Goal: Task Accomplishment & Management: Use online tool/utility

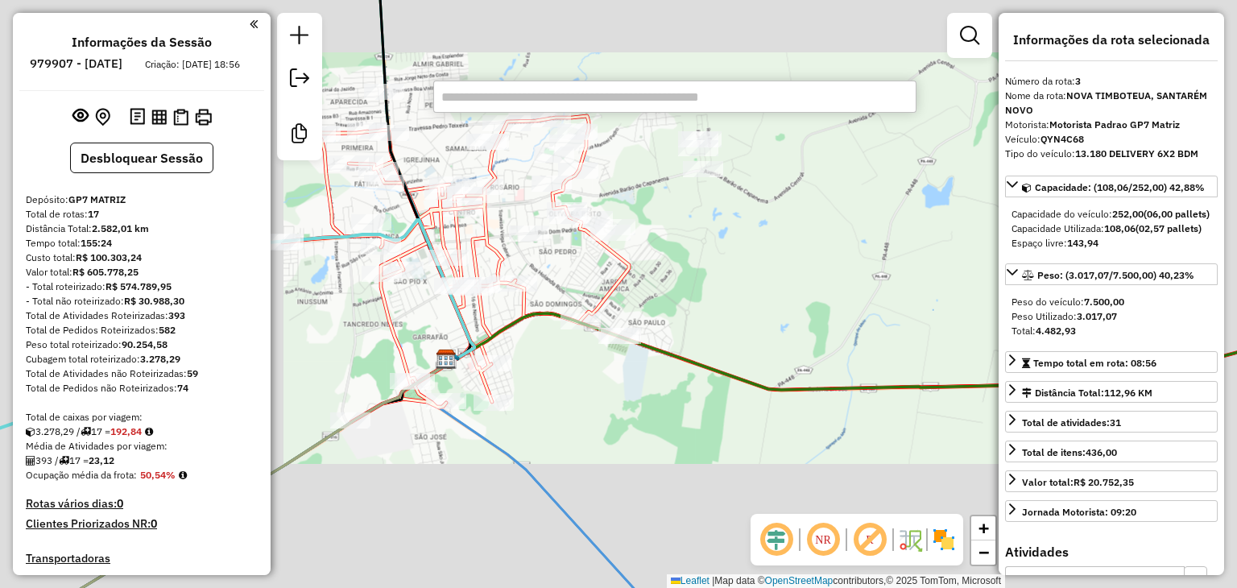
select select "**********"
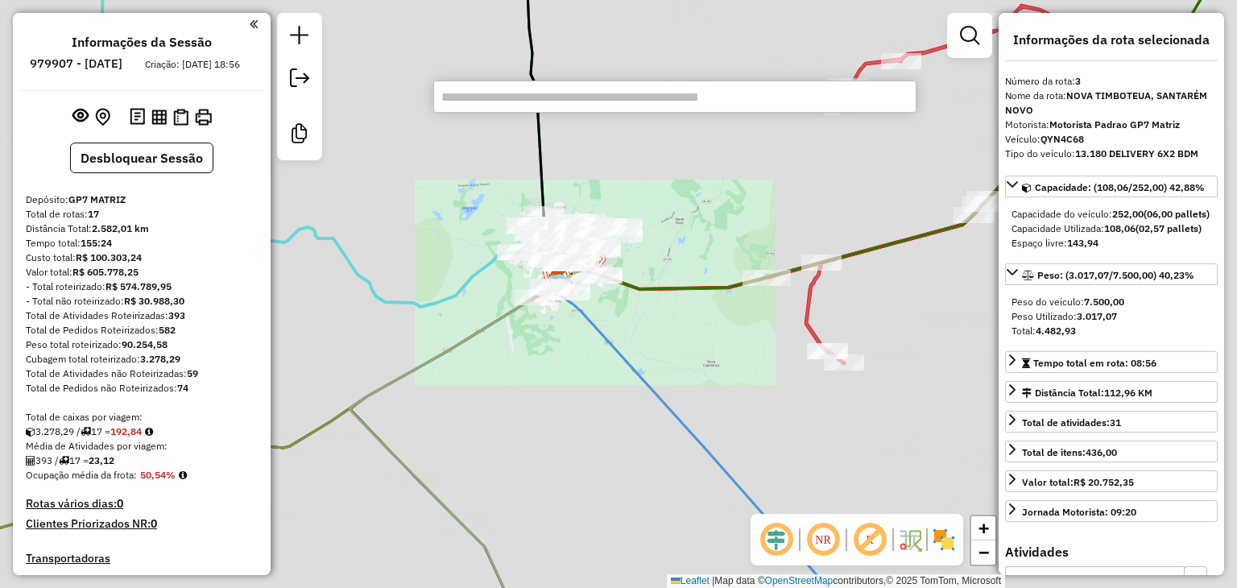
scroll to position [828, 0]
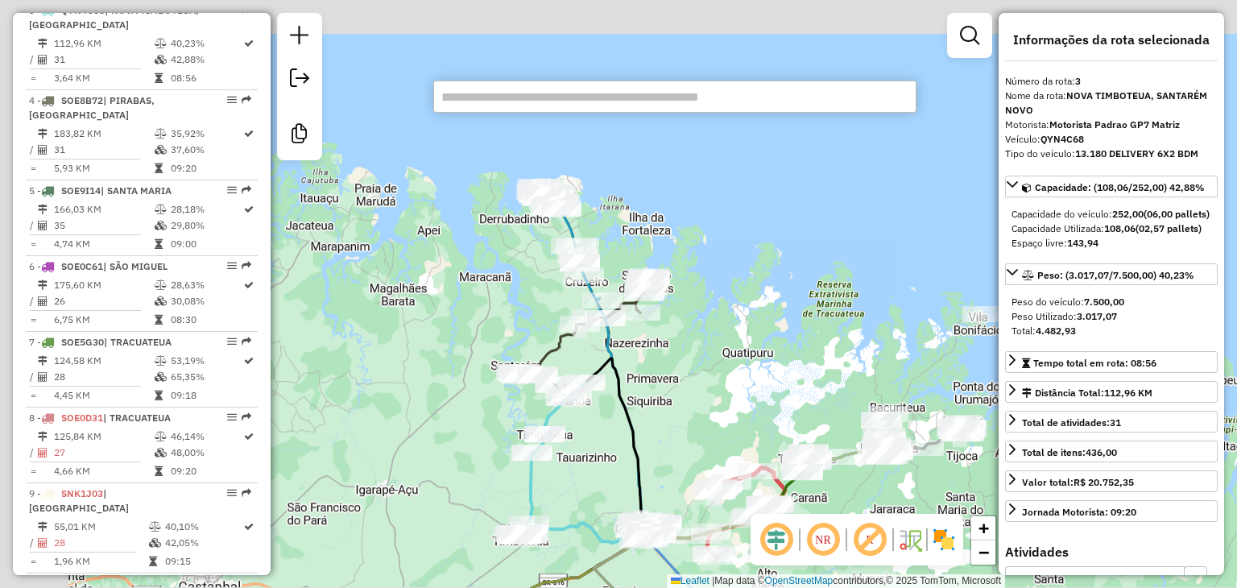
drag, startPoint x: 510, startPoint y: 242, endPoint x: 593, endPoint y: 438, distance: 212.6
click at [590, 438] on div "Janela de atendimento Grade de atendimento Capacidade Transportadoras Veículos …" at bounding box center [618, 294] width 1237 height 588
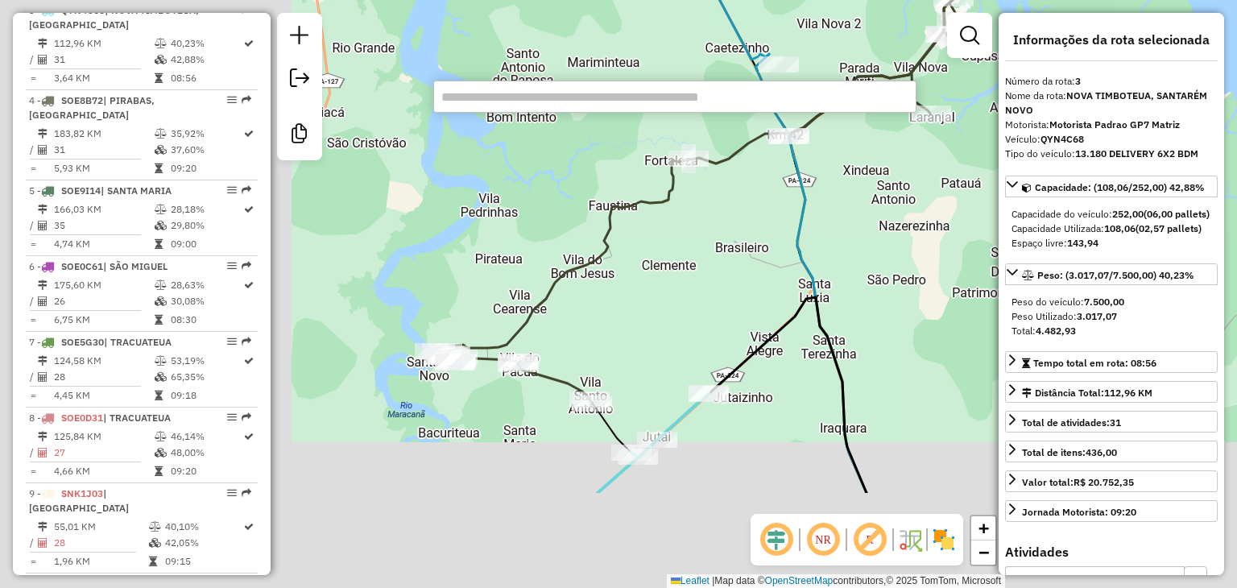
drag, startPoint x: 431, startPoint y: 459, endPoint x: 790, endPoint y: 304, distance: 390.8
click at [790, 304] on div "Janela de atendimento Grade de atendimento Capacidade Transportadoras Veículos …" at bounding box center [618, 294] width 1237 height 588
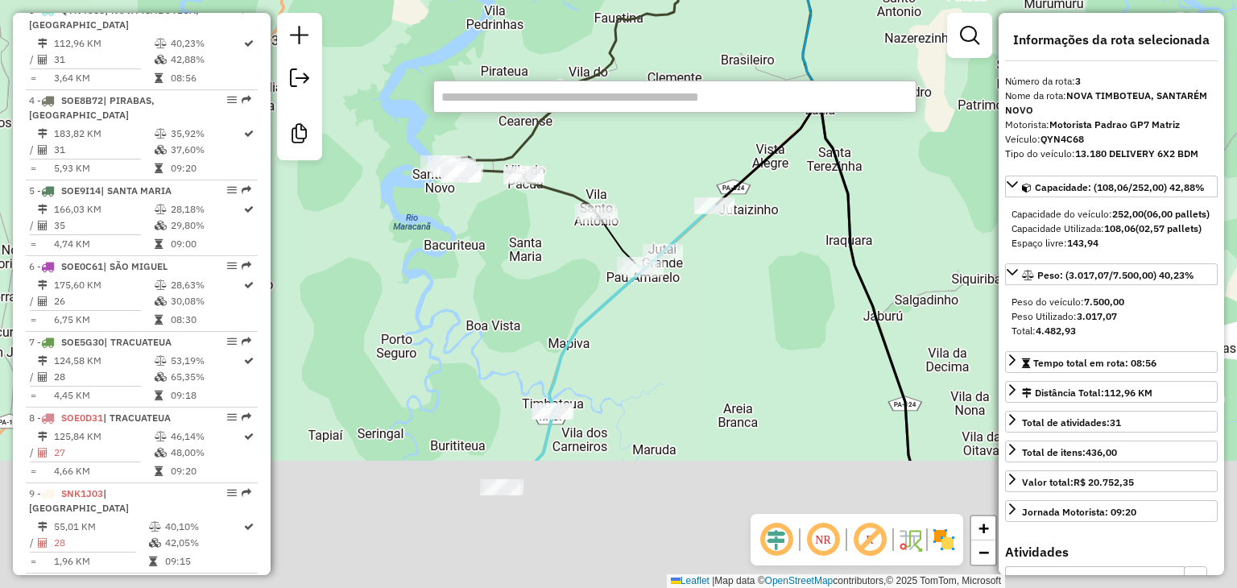
drag, startPoint x: 625, startPoint y: 508, endPoint x: 627, endPoint y: 272, distance: 236.1
click at [627, 276] on div "Janela de atendimento Grade de atendimento Capacidade Transportadoras Veículos …" at bounding box center [618, 294] width 1237 height 588
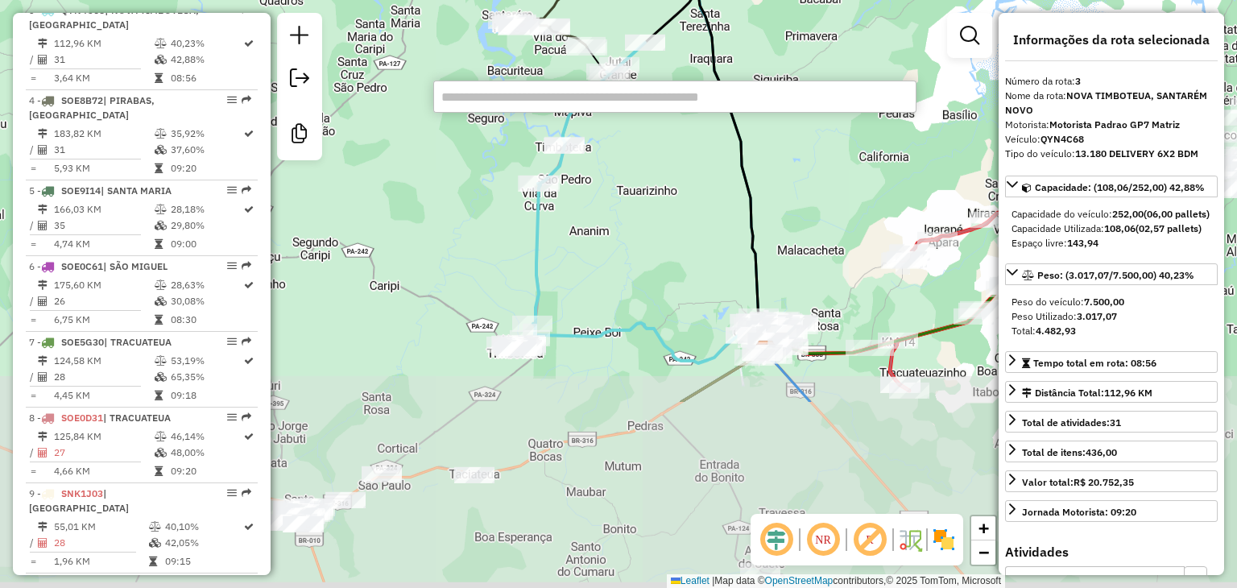
drag, startPoint x: 622, startPoint y: 499, endPoint x: 593, endPoint y: 290, distance: 210.7
click at [597, 244] on div "Janela de atendimento Grade de atendimento Capacidade Transportadoras Veículos …" at bounding box center [618, 294] width 1237 height 588
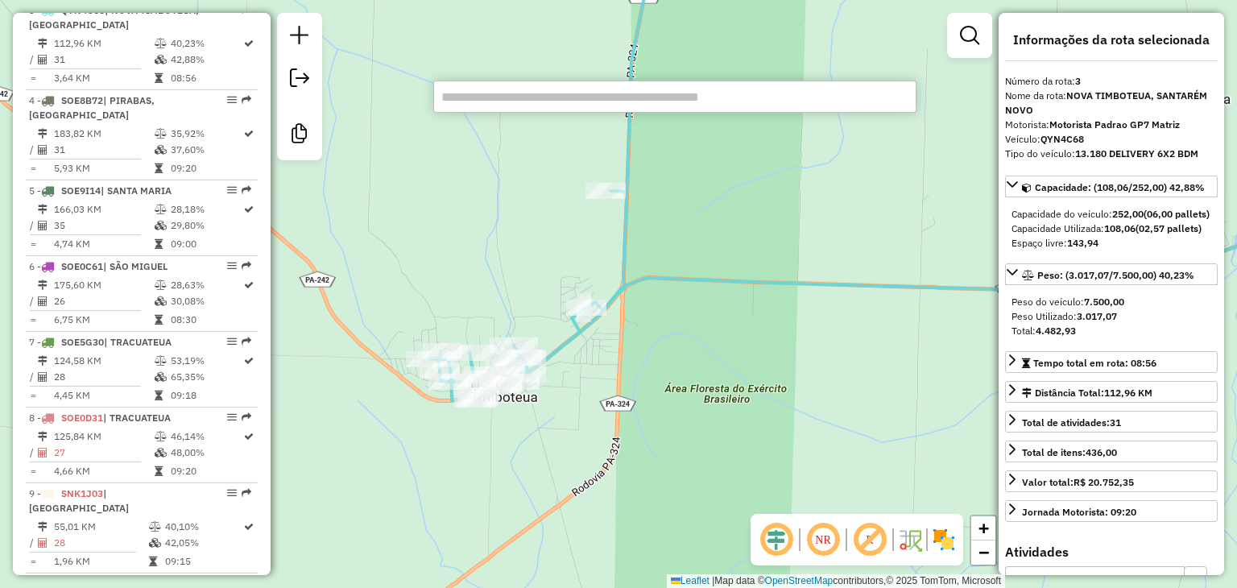
click at [577, 104] on input "text" at bounding box center [674, 97] width 483 height 32
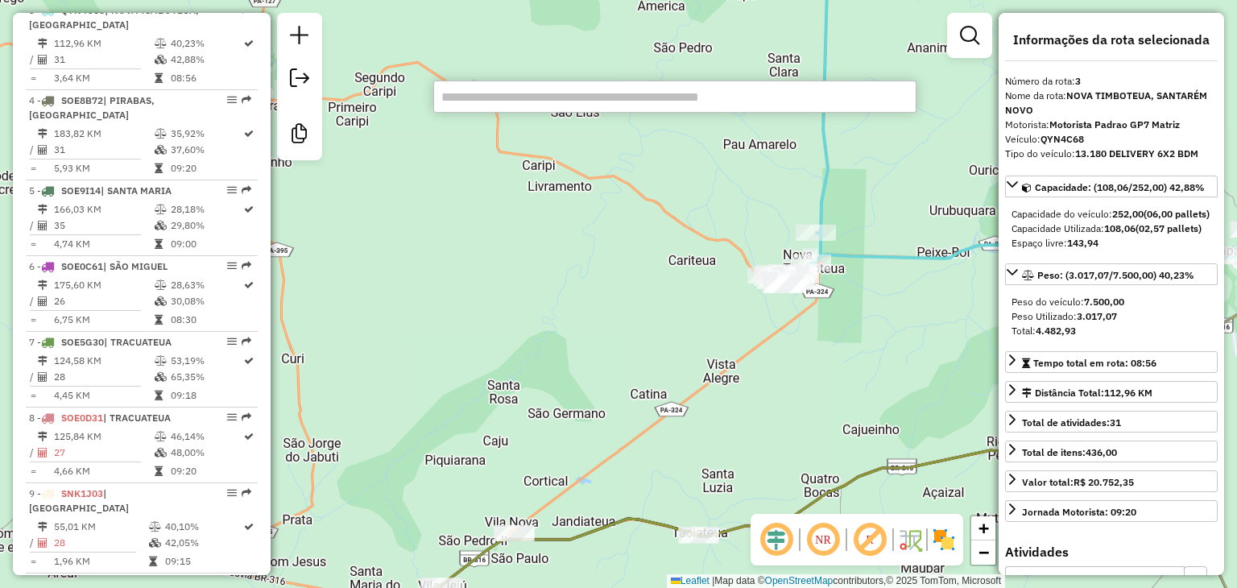
click at [628, 91] on input "text" at bounding box center [674, 97] width 483 height 32
type input "*"
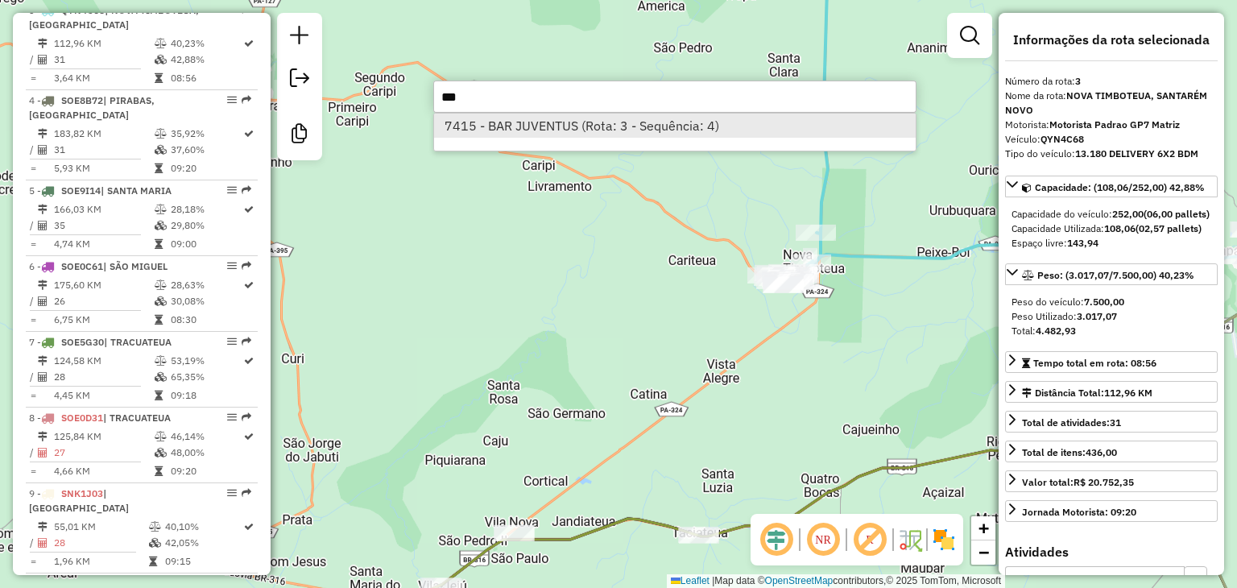
type input "***"
click at [646, 130] on li "7415 - BAR JUVENTUS (Rota: 3 - Sequência: 4)" at bounding box center [675, 126] width 482 height 24
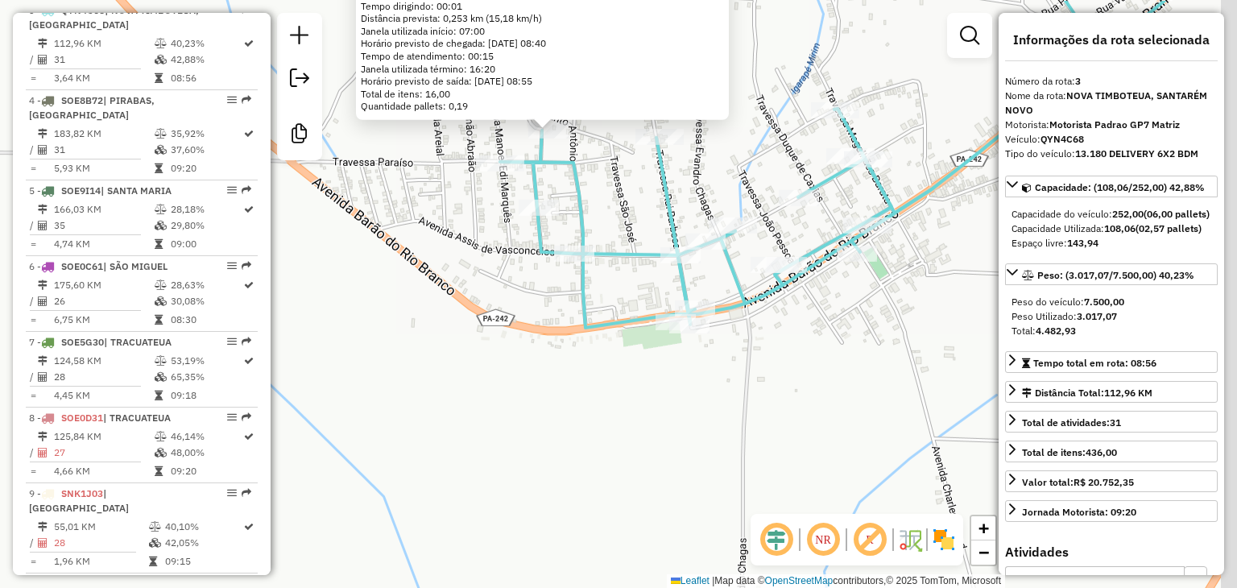
drag, startPoint x: 678, startPoint y: 161, endPoint x: 607, endPoint y: 272, distance: 132.3
click at [607, 272] on div "7415 - BAR JUVENTUS Endereço: TV SANTO [PERSON_NAME]: CENTRO ([GEOGRAPHIC_DATA]…" at bounding box center [618, 294] width 1237 height 588
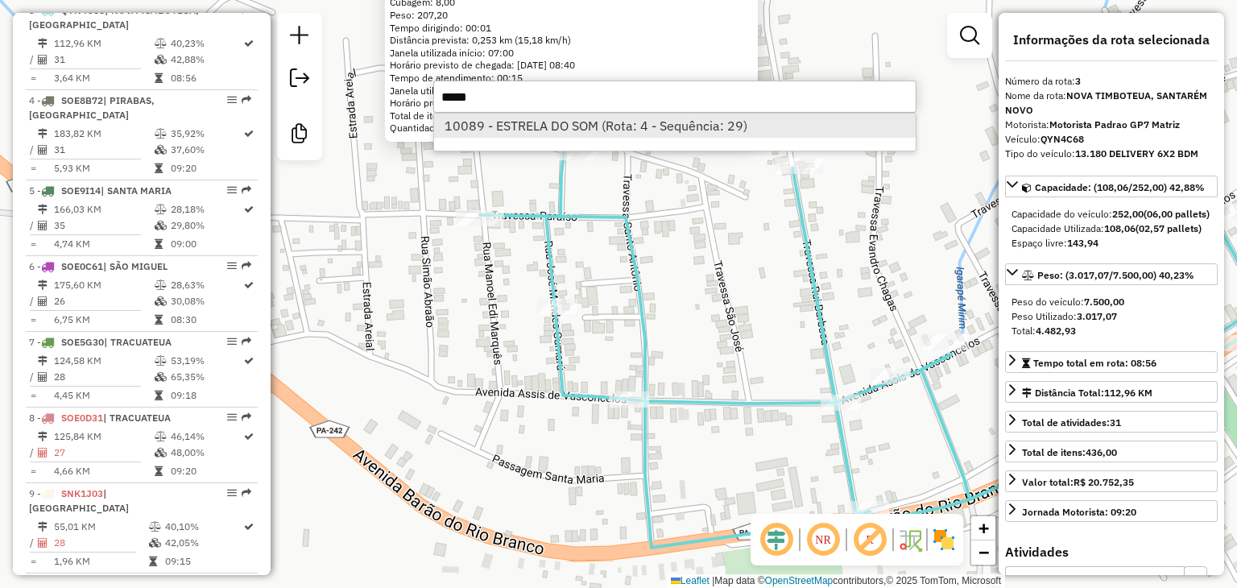
type input "*****"
click at [606, 120] on li "10089 - ESTRELA DO SOM (Rota: 4 - Sequência: 29)" at bounding box center [675, 126] width 482 height 24
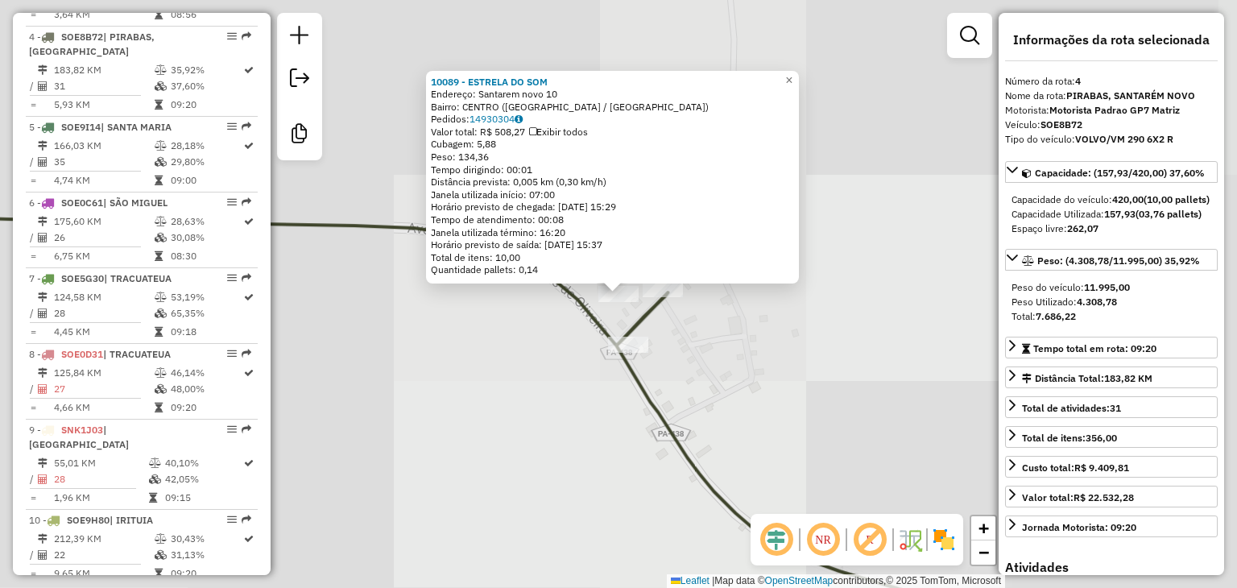
scroll to position [918, 0]
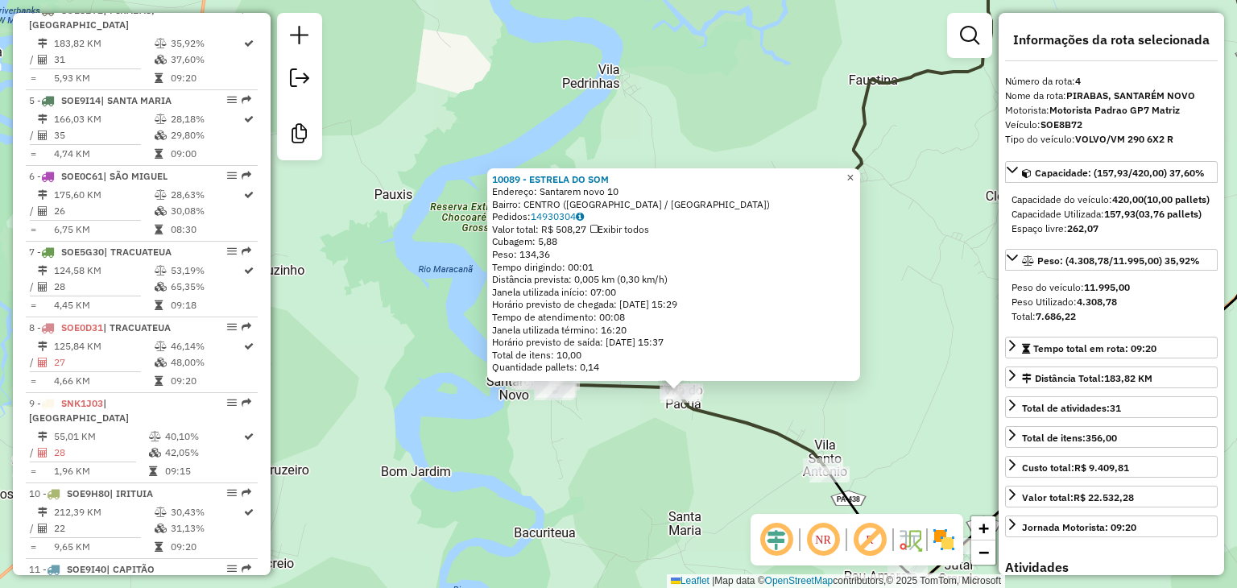
click at [854, 171] on span "×" at bounding box center [850, 178] width 7 height 14
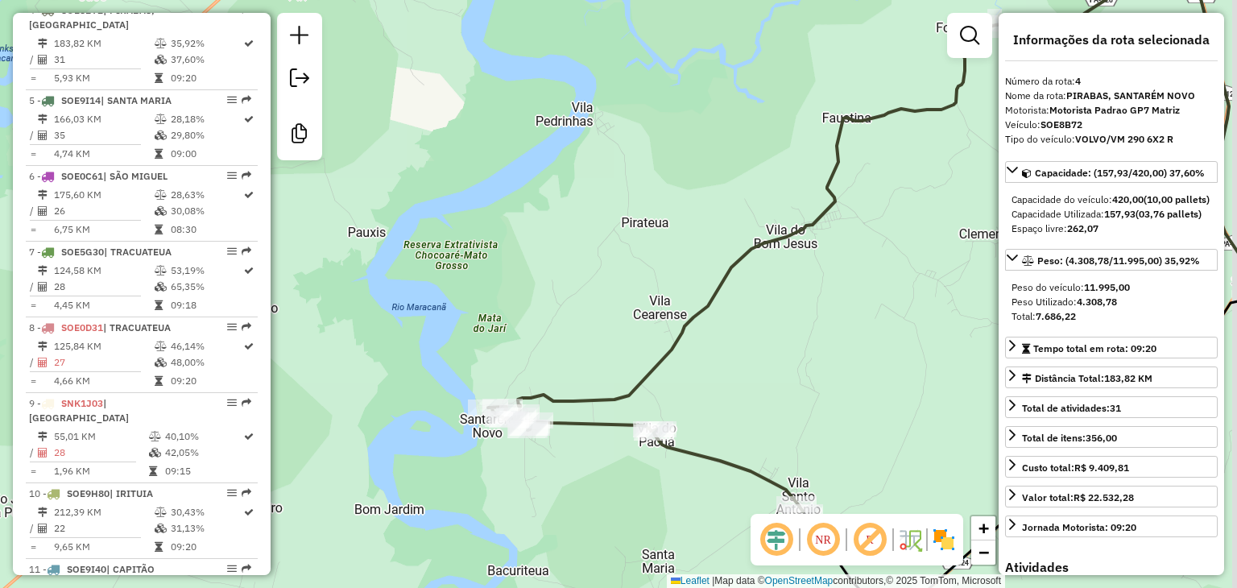
drag, startPoint x: 901, startPoint y: 163, endPoint x: 815, endPoint y: 275, distance: 140.8
click at [815, 275] on div "Janela de atendimento Grade de atendimento Capacidade Transportadoras Veículos …" at bounding box center [618, 294] width 1237 height 588
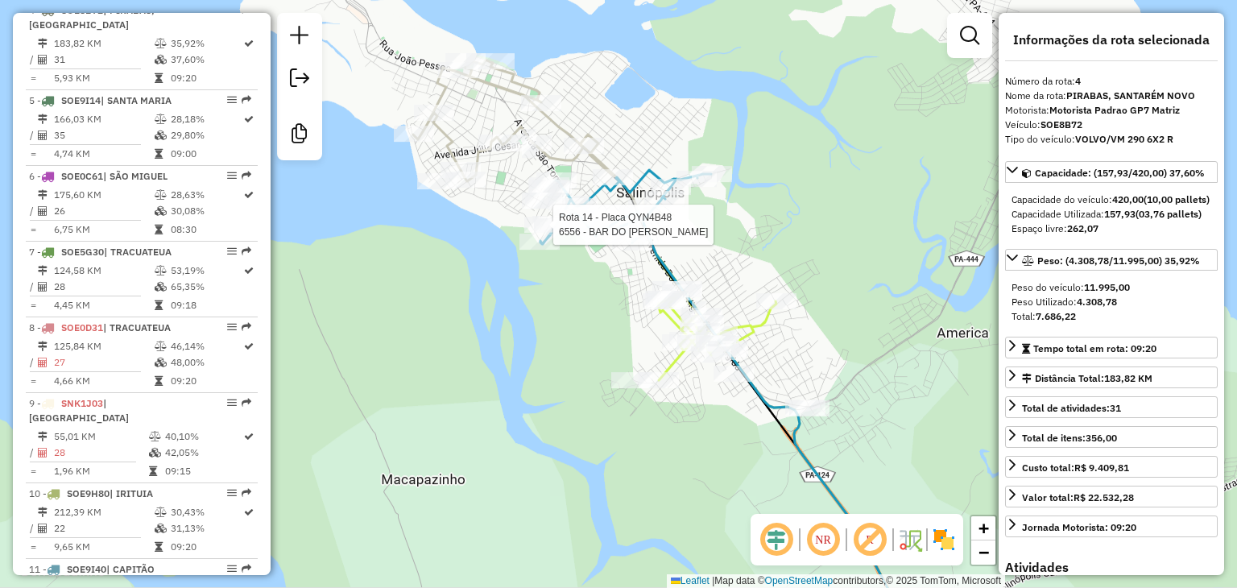
drag, startPoint x: 599, startPoint y: 89, endPoint x: 592, endPoint y: 172, distance: 83.2
click at [596, 132] on div "Rota 14 - Placa QYN4B48 6556 - BAR DO [PERSON_NAME] de atendimento Grade de ate…" at bounding box center [618, 294] width 1237 height 588
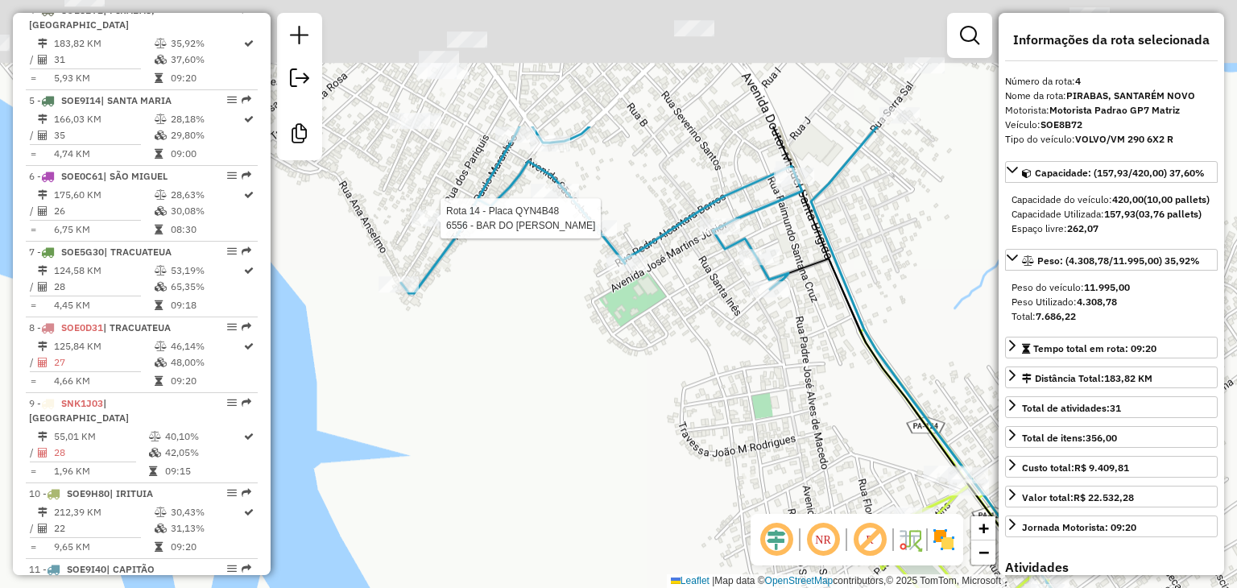
drag, startPoint x: 622, startPoint y: 109, endPoint x: 632, endPoint y: 386, distance: 277.3
click at [632, 384] on div "Rota 14 - Placa QYN4B48 6556 - BAR DO [PERSON_NAME] de atendimento Grade de ate…" at bounding box center [618, 294] width 1237 height 588
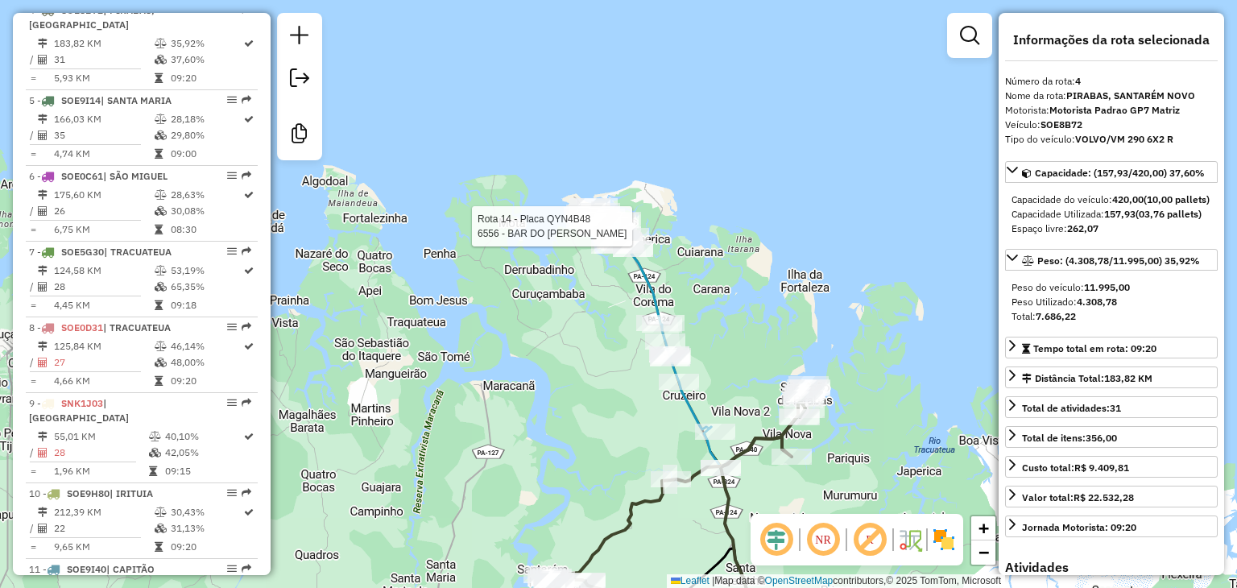
drag, startPoint x: 782, startPoint y: 385, endPoint x: 448, endPoint y: 7, distance: 504.5
click at [504, 17] on div "Rota 14 - Placa QYN4B48 6556 - BAR DO [PERSON_NAME] de atendimento Grade de ate…" at bounding box center [618, 294] width 1237 height 588
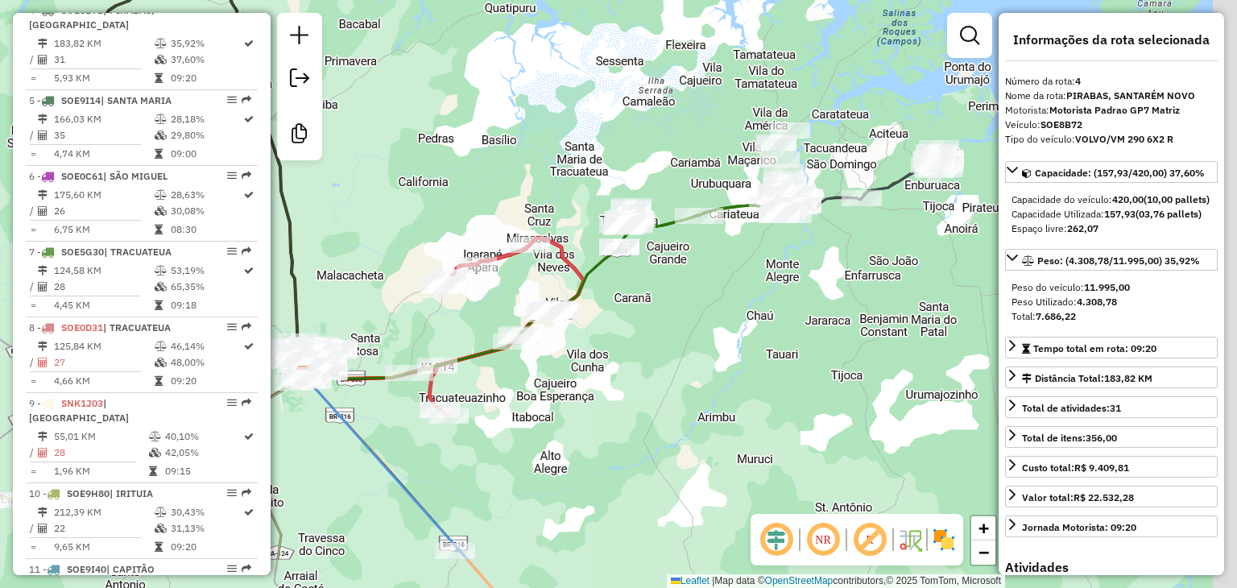
drag, startPoint x: 627, startPoint y: 305, endPoint x: 594, endPoint y: 55, distance: 251.9
click at [594, 55] on div "Rota 14 - Placa QYN4B48 6556 - BAR DO [PERSON_NAME] de atendimento Grade de ate…" at bounding box center [618, 294] width 1237 height 588
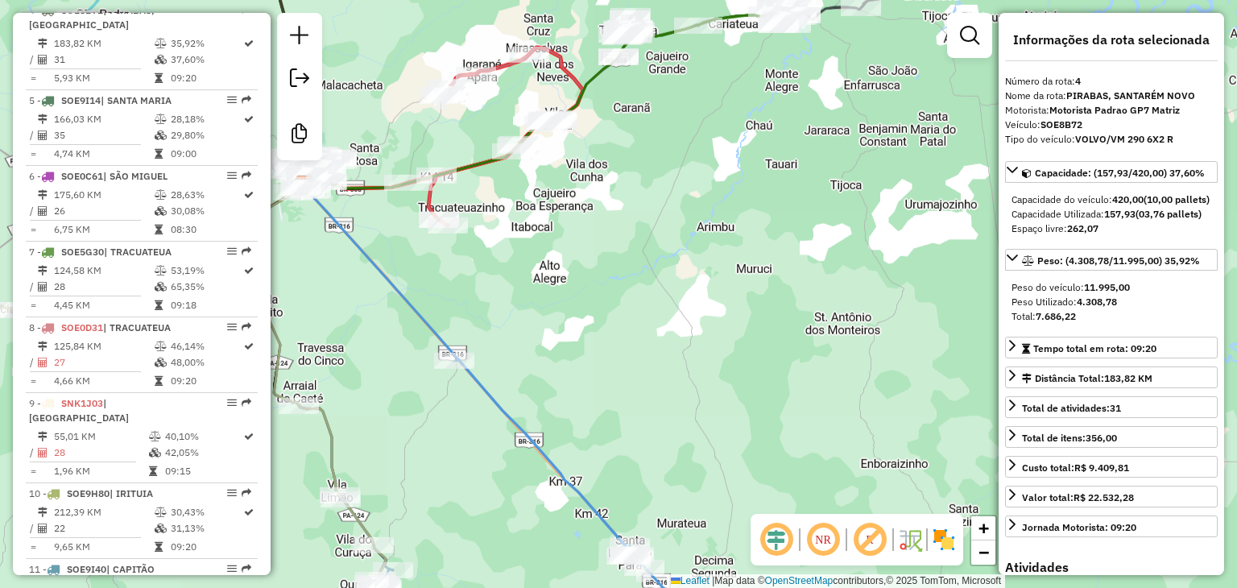
drag, startPoint x: 673, startPoint y: 417, endPoint x: 677, endPoint y: 165, distance: 252.2
click at [677, 165] on div "Rota 14 - Placa QYN4B48 6556 - BAR DO [PERSON_NAME] de atendimento Grade de ate…" at bounding box center [618, 294] width 1237 height 588
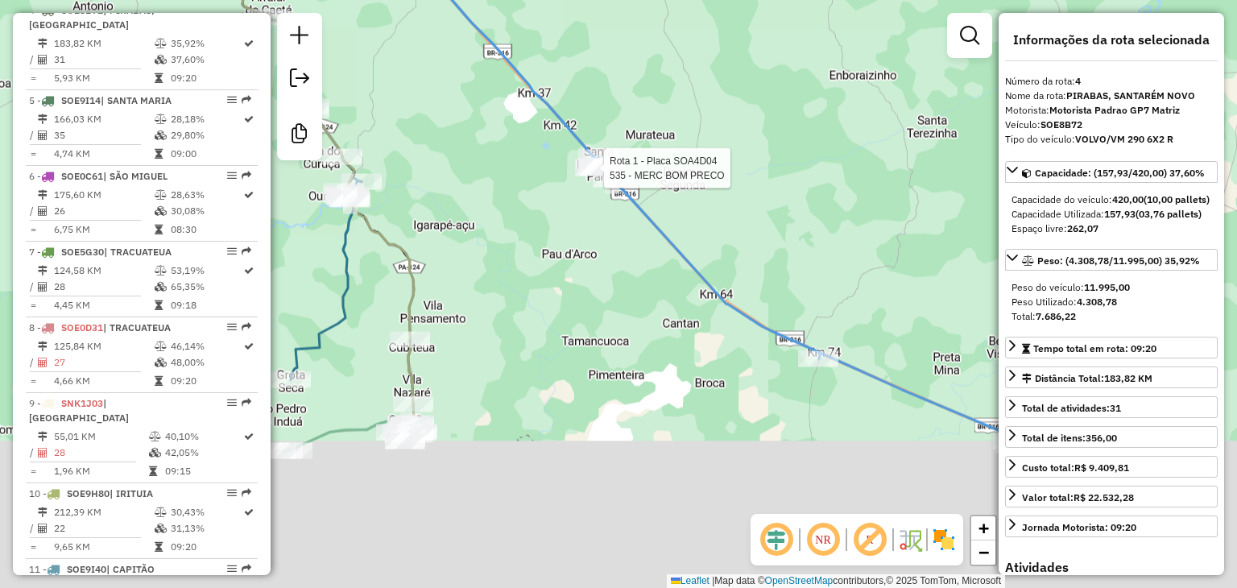
drag, startPoint x: 621, startPoint y: 342, endPoint x: 586, endPoint y: 176, distance: 168.7
click at [586, 176] on div at bounding box center [599, 168] width 40 height 16
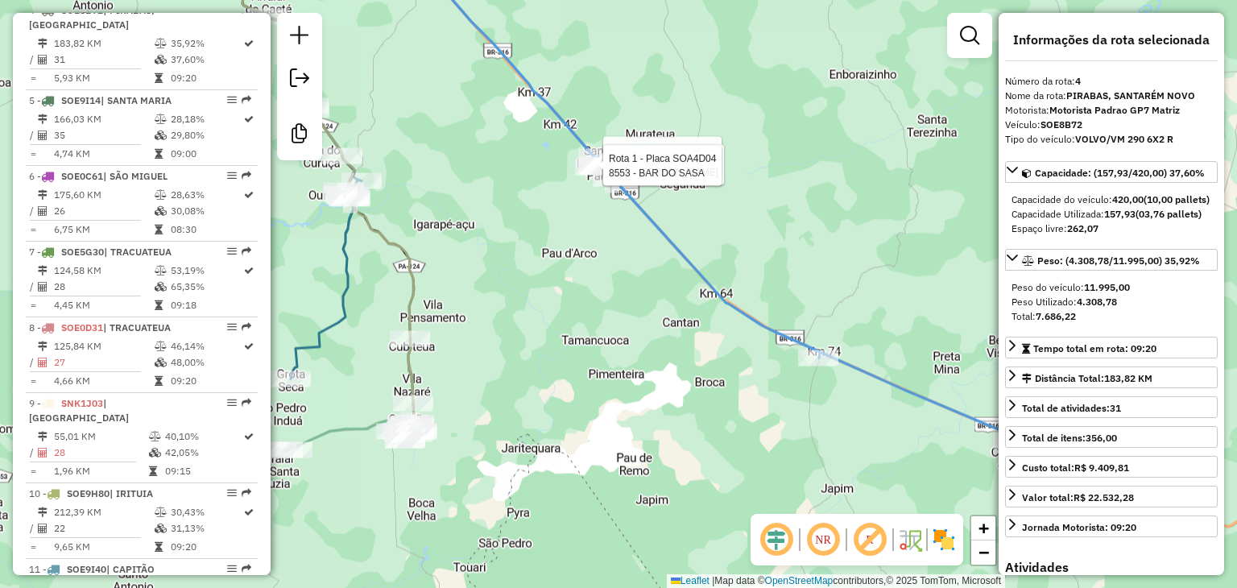
drag, startPoint x: 708, startPoint y: 351, endPoint x: 388, endPoint y: 288, distance: 326.1
click at [389, 288] on div "Rota 14 - Placa QYN4B48 6556 - BAR DO ALEX Rota 1 - Placa SOA4D04 8177 - BAR RL…" at bounding box center [618, 294] width 1237 height 588
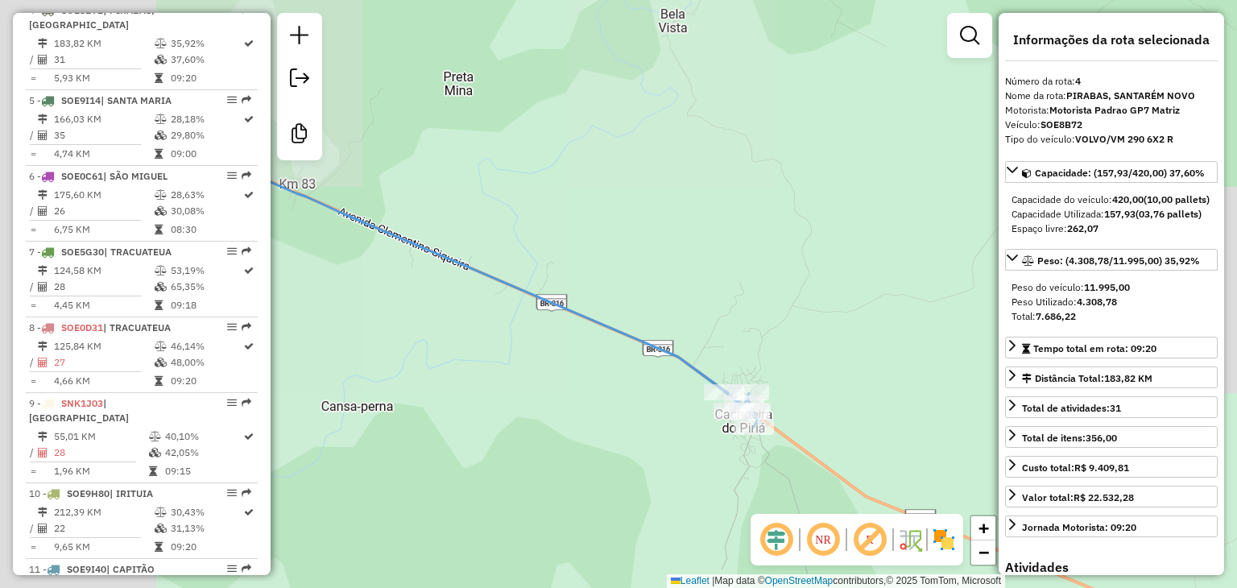
drag, startPoint x: 468, startPoint y: 288, endPoint x: 790, endPoint y: 450, distance: 359.9
click at [790, 450] on div "Rota 14 - Placa QYN4B48 6556 - BAR DO ALEX Rota 1 - Placa SOA4D04 8177 - BAR RL…" at bounding box center [618, 294] width 1237 height 588
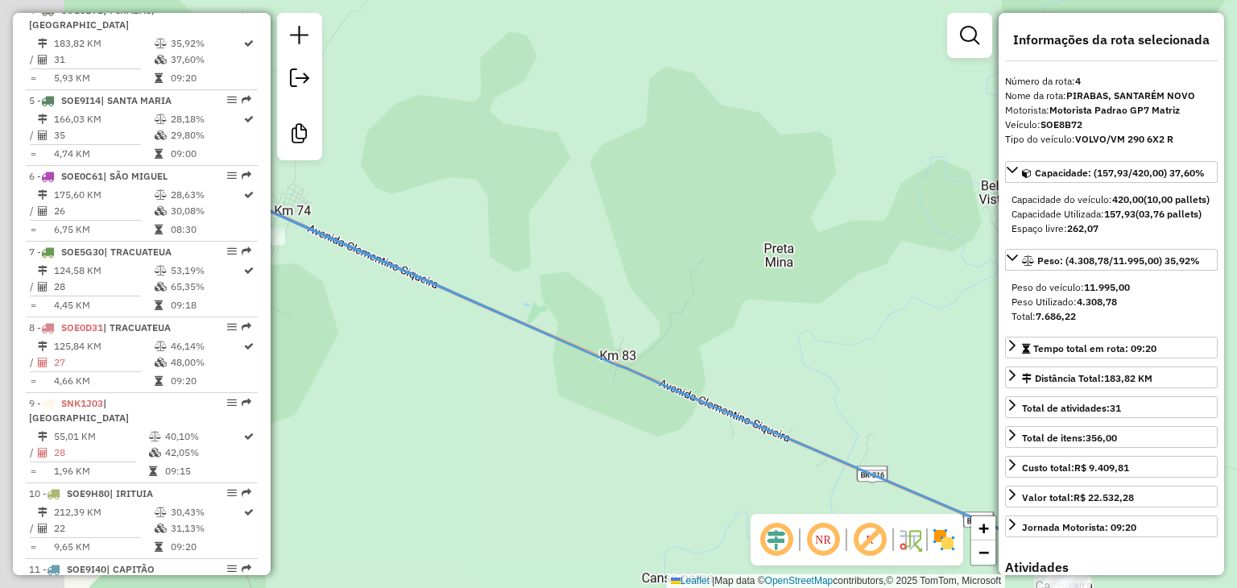
drag, startPoint x: 331, startPoint y: 274, endPoint x: 680, endPoint y: 508, distance: 420.3
click at [680, 508] on div "Rota 14 - Placa QYN4B48 6556 - BAR DO ALEX Rota 1 - Placa SOA4D04 8177 - BAR RL…" at bounding box center [618, 294] width 1237 height 588
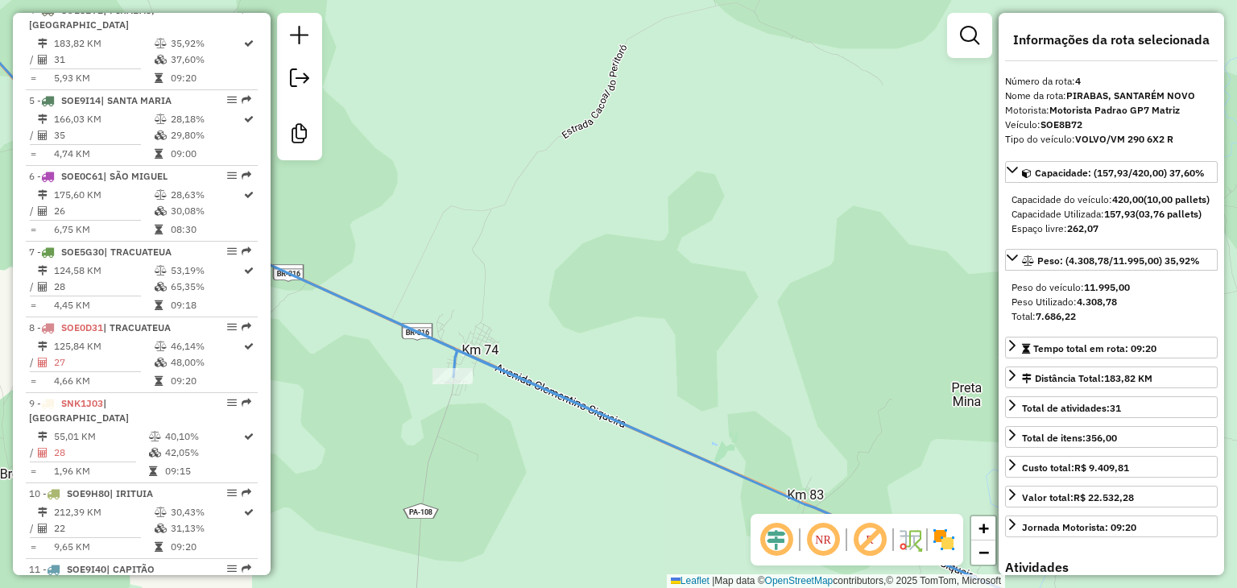
drag, startPoint x: 429, startPoint y: 289, endPoint x: 710, endPoint y: 416, distance: 308.3
click at [710, 416] on div "Rota 14 - Placa QYN4B48 6556 - BAR DO ALEX Rota 1 - Placa SOA4D04 8177 - BAR RL…" at bounding box center [618, 294] width 1237 height 588
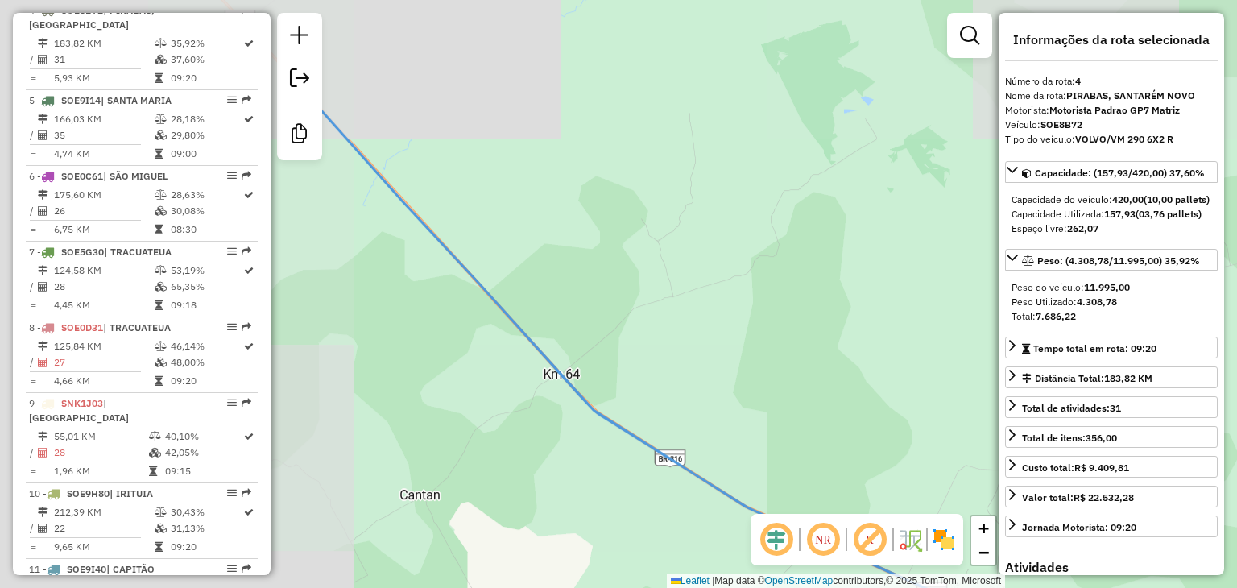
drag, startPoint x: 606, startPoint y: 317, endPoint x: 876, endPoint y: 460, distance: 305.2
click at [876, 460] on div "Rota 14 - Placa QYN4B48 6556 - BAR DO ALEX Rota 1 - Placa SOA4D04 8177 - BAR RL…" at bounding box center [618, 294] width 1237 height 588
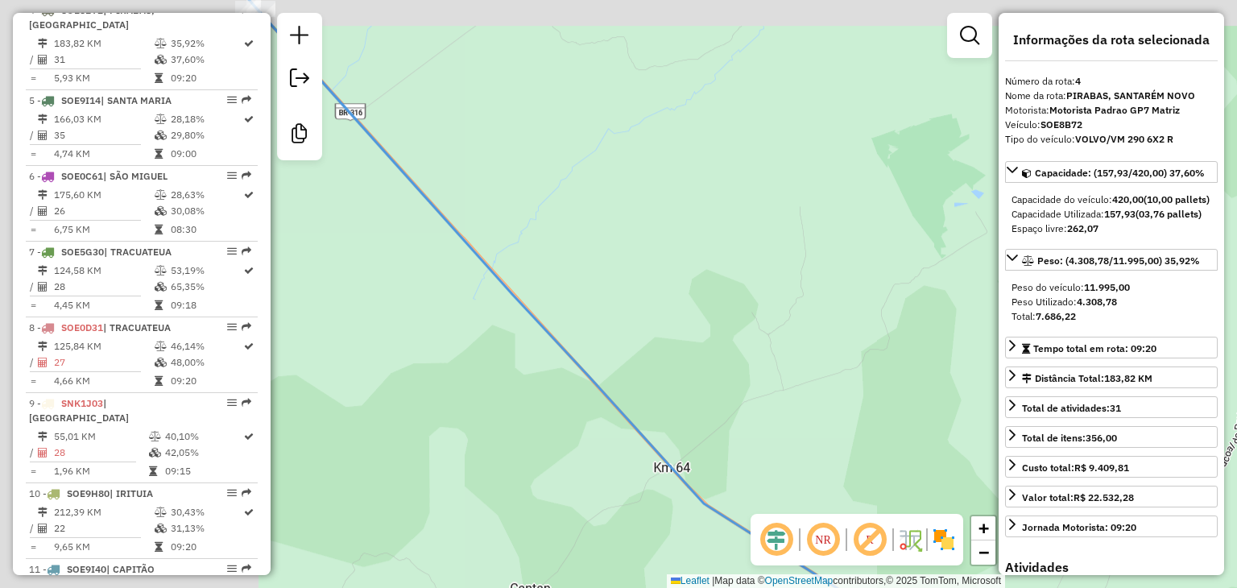
drag, startPoint x: 665, startPoint y: 280, endPoint x: 624, endPoint y: 326, distance: 61.6
click at [806, 477] on div "Rota 14 - Placa QYN4B48 6556 - BAR DO ALEX Rota 1 - Placa SOA4D04 8177 - BAR RL…" at bounding box center [618, 294] width 1237 height 588
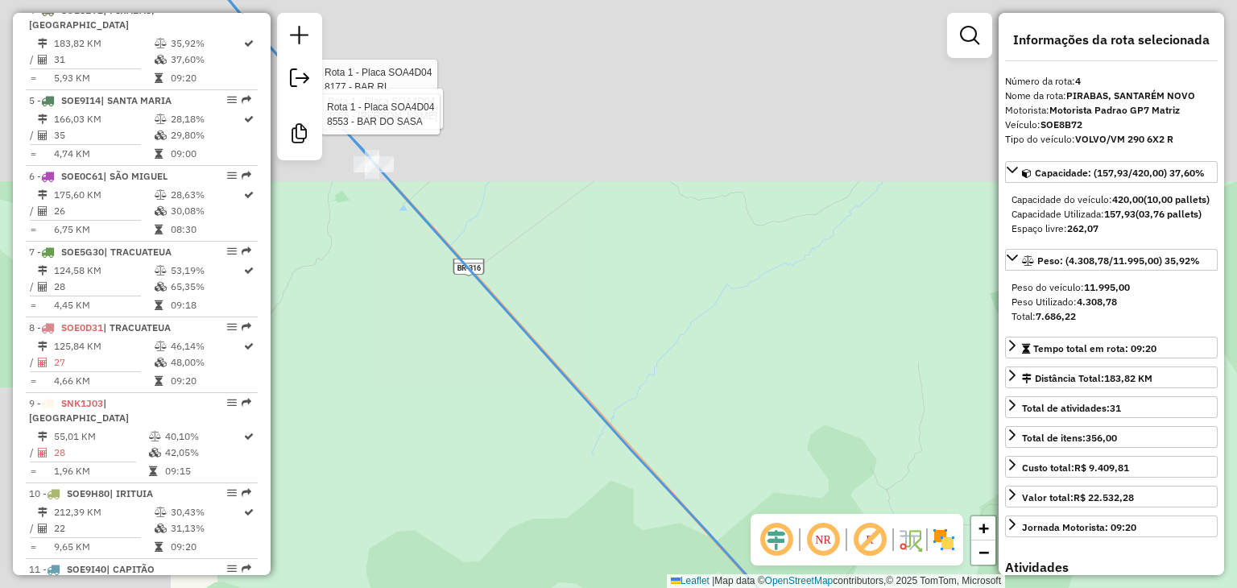
drag, startPoint x: 538, startPoint y: 254, endPoint x: 680, endPoint y: 400, distance: 204.0
click at [680, 400] on div "Rota 14 - Placa QYN4B48 6556 - BAR DO ALEX Rota 1 - Placa SOA4D04 8177 - BAR RL…" at bounding box center [618, 294] width 1237 height 588
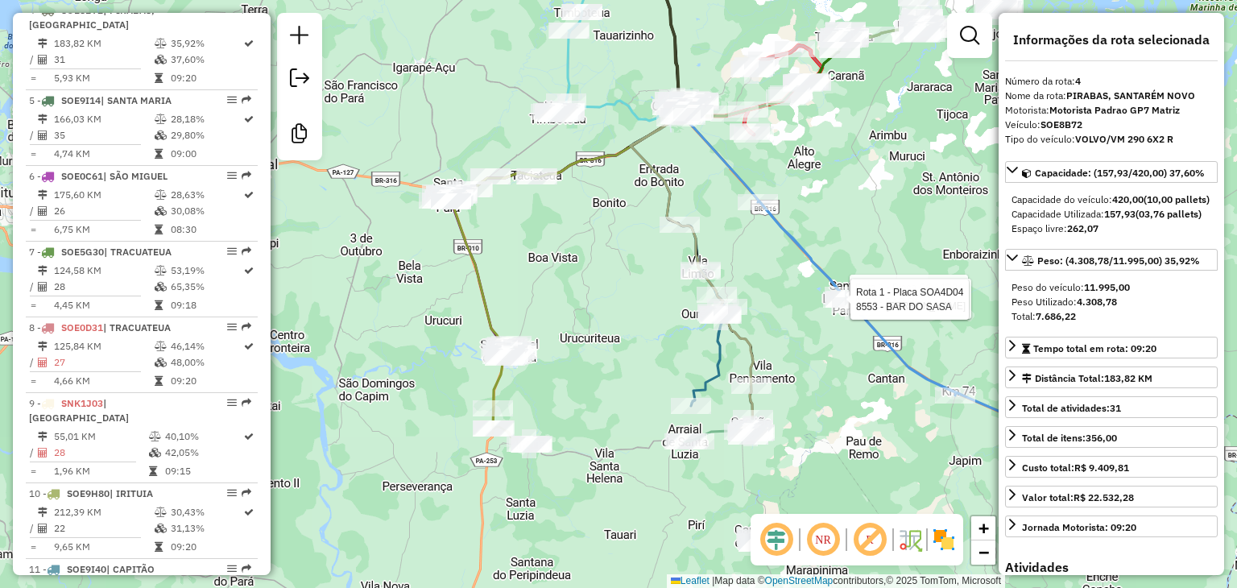
drag, startPoint x: 727, startPoint y: 163, endPoint x: 798, endPoint y: 139, distance: 74.1
click at [798, 139] on div "Rota 14 - Placa QYN4B48 6556 - BAR DO ALEX Rota 1 - Placa SOA4D04 8177 - BAR RL…" at bounding box center [618, 294] width 1237 height 588
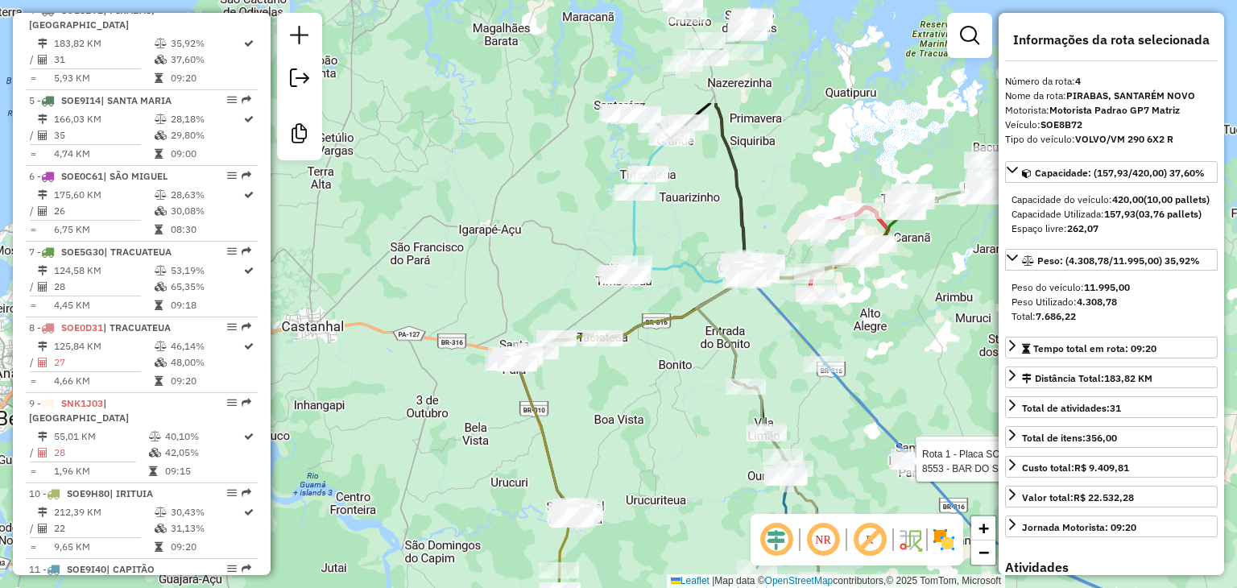
drag, startPoint x: 496, startPoint y: 224, endPoint x: 561, endPoint y: 393, distance: 181.0
click at [561, 393] on div "Rota 14 - Placa QYN4B48 6556 - BAR DO ALEX Rota 1 - Placa SOA4D04 8177 - BAR RL…" at bounding box center [618, 294] width 1237 height 588
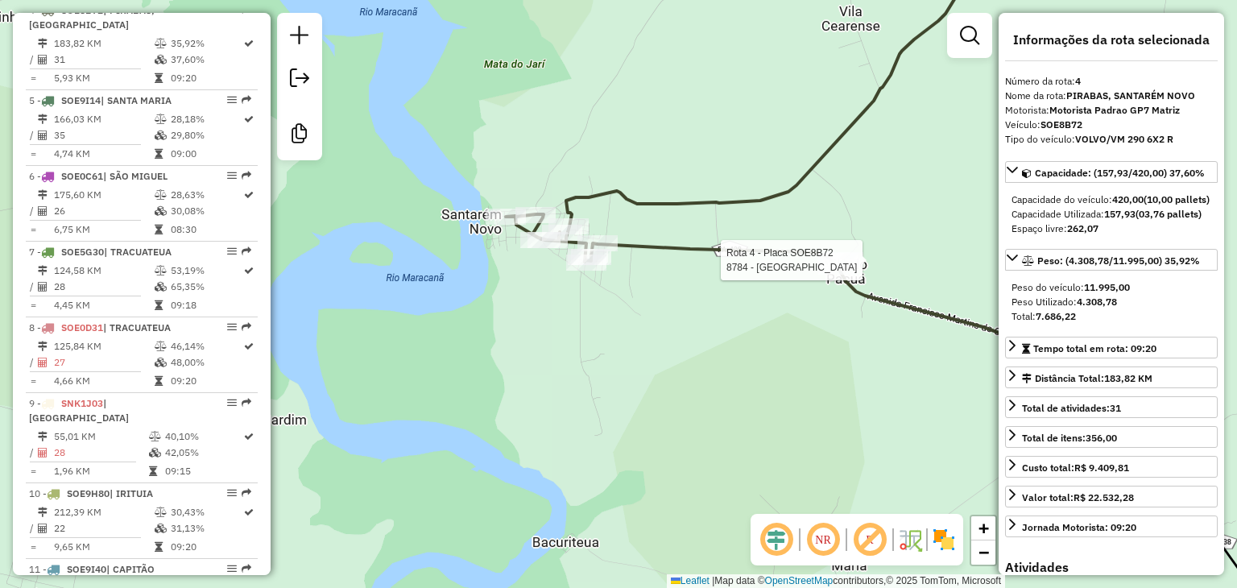
drag, startPoint x: 562, startPoint y: 204, endPoint x: 636, endPoint y: 272, distance: 100.9
click at [636, 271] on div "Rota 14 - Placa QYN4B48 6556 - BAR DO ALEX Rota 1 - Placa SOA4D04 8177 - BAR RL…" at bounding box center [618, 294] width 1237 height 588
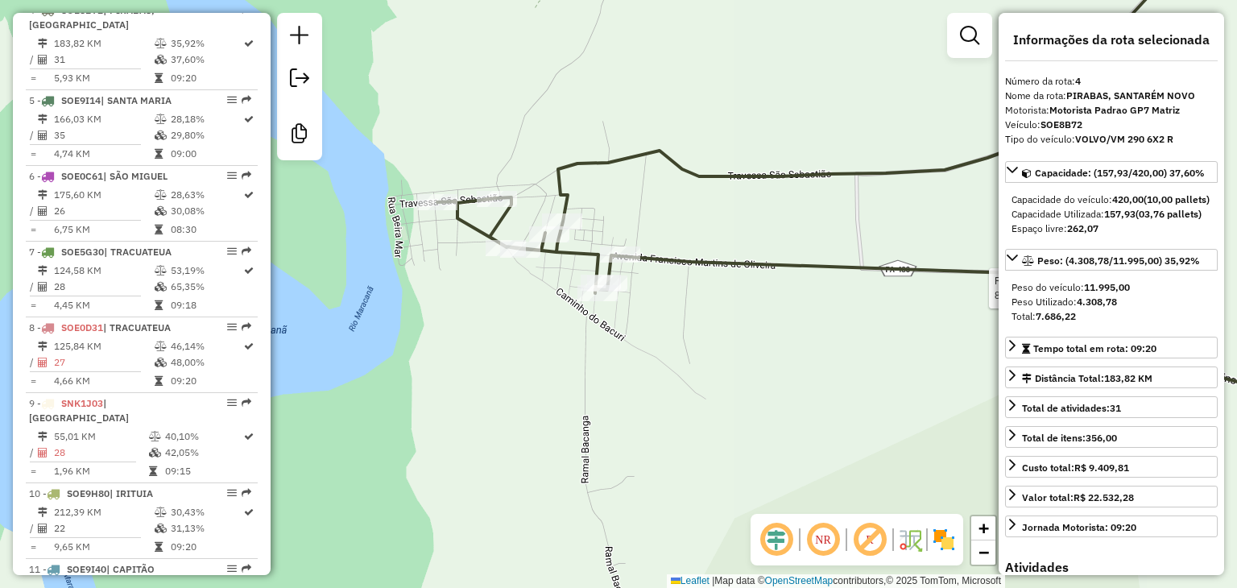
drag, startPoint x: 681, startPoint y: 198, endPoint x: 572, endPoint y: 224, distance: 111.8
click at [572, 224] on div "Rota 14 - Placa QYN4B48 6556 - BAR DO ALEX Rota 1 - Placa SOA4D04 8177 - BAR RL…" at bounding box center [618, 294] width 1237 height 588
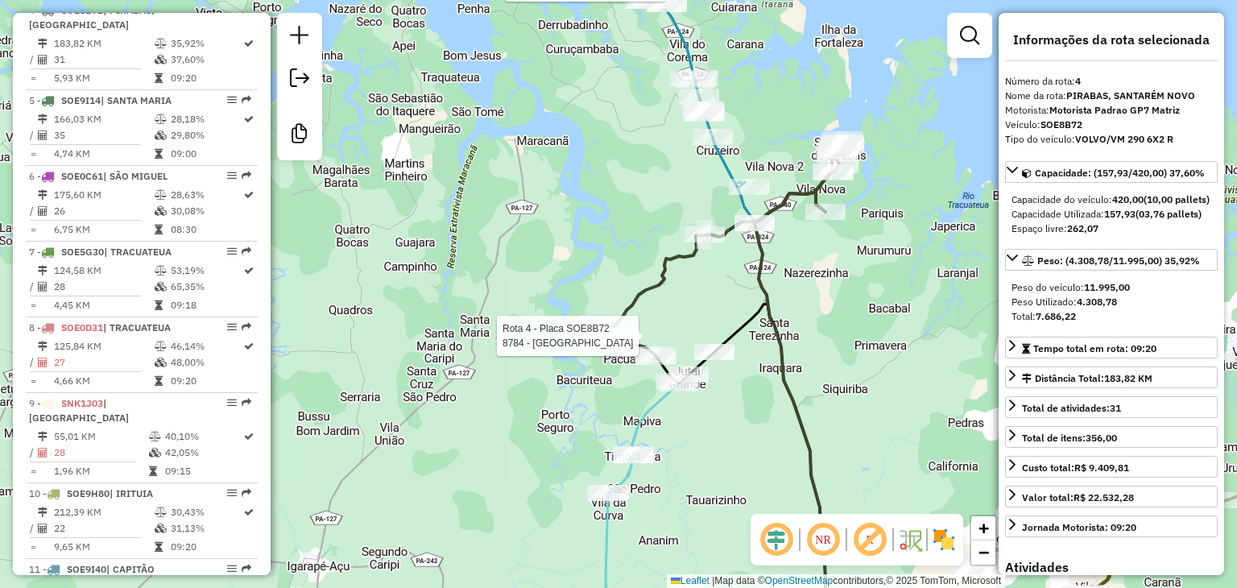
drag, startPoint x: 867, startPoint y: 229, endPoint x: 655, endPoint y: 302, distance: 224.2
click at [798, 234] on div "Rota 14 - Placa QYN4B48 6556 - BAR DO ALEX Rota 1 - Placa SOA4D04 8177 - BAR RL…" at bounding box center [618, 294] width 1237 height 588
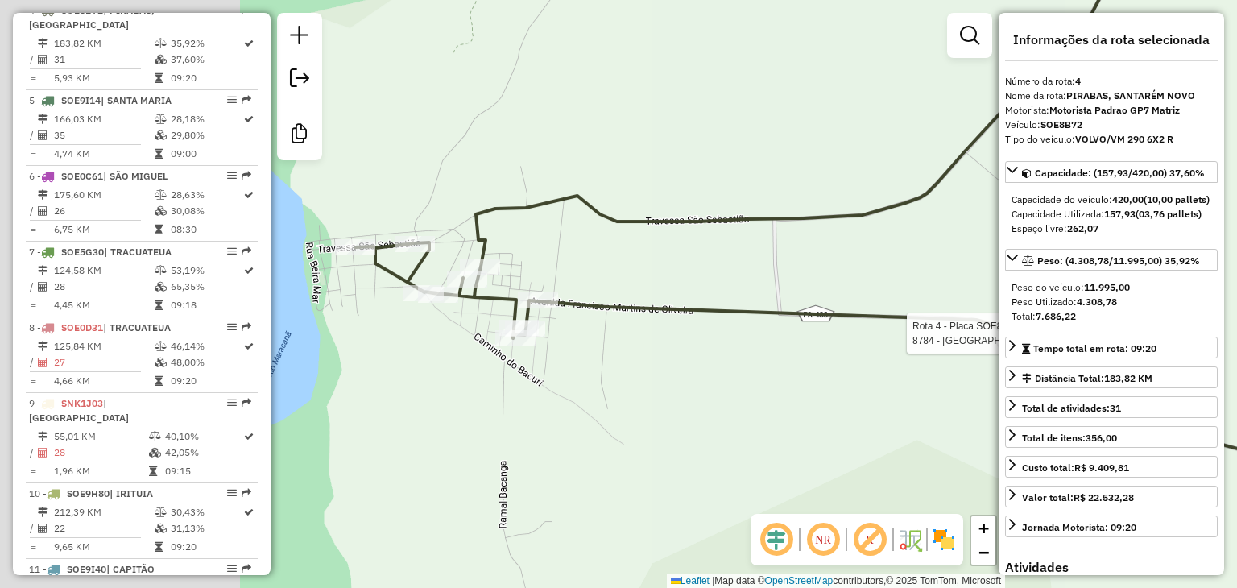
drag, startPoint x: 404, startPoint y: 276, endPoint x: 827, endPoint y: 310, distance: 424.4
click at [827, 310] on icon at bounding box center [986, 318] width 1262 height 690
